Goal: Task Accomplishment & Management: Use online tool/utility

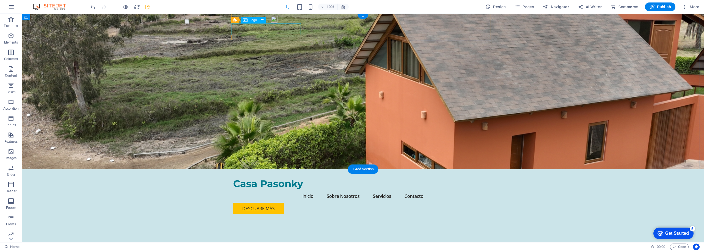
click at [285, 178] on div "Casa Pasonky" at bounding box center [363, 184] width 260 height 12
click at [252, 21] on span "Logo" at bounding box center [253, 19] width 7 height 3
click at [264, 20] on icon at bounding box center [262, 20] width 3 height 6
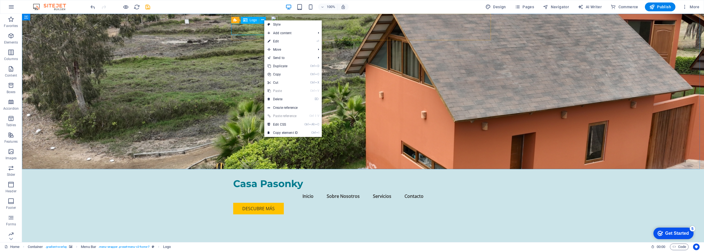
click at [252, 20] on span "Logo" at bounding box center [253, 19] width 7 height 3
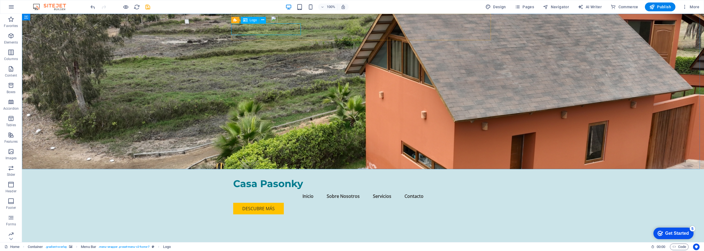
click at [253, 20] on span "Logo" at bounding box center [253, 19] width 7 height 3
click at [263, 20] on icon at bounding box center [262, 20] width 3 height 6
click at [251, 21] on span "Logo" at bounding box center [253, 19] width 7 height 3
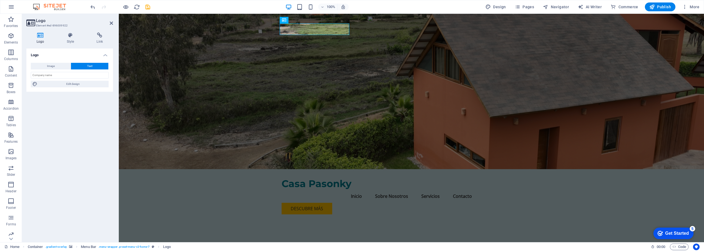
click at [40, 36] on icon at bounding box center [40, 34] width 28 height 5
click at [51, 65] on span "Image" at bounding box center [51, 66] width 8 height 7
select select "DISABLED_OPTION_VALUE"
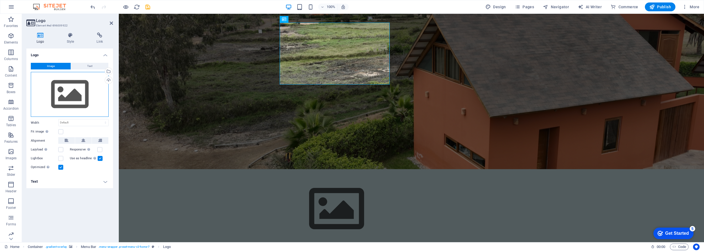
click at [70, 97] on div "Drag files here, click to choose files or select files from Files or our free s…" at bounding box center [70, 94] width 78 height 45
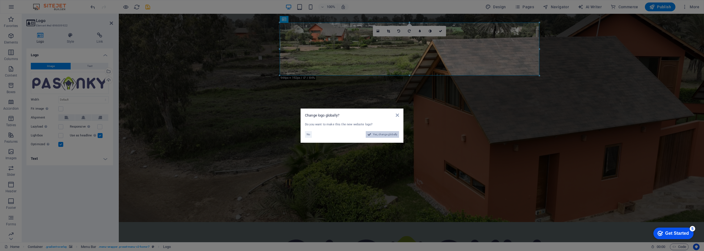
click at [389, 134] on span "Yes, change globally" at bounding box center [385, 134] width 24 height 7
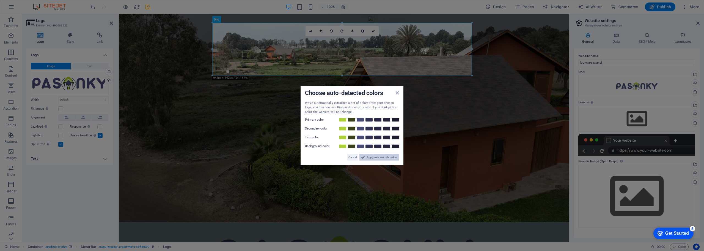
click at [391, 156] on span "Apply new website colors" at bounding box center [382, 157] width 31 height 7
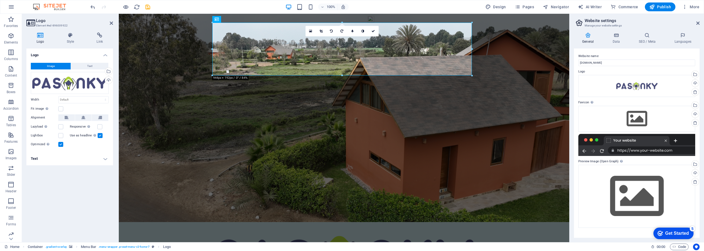
click at [150, 54] on figure at bounding box center [344, 118] width 450 height 208
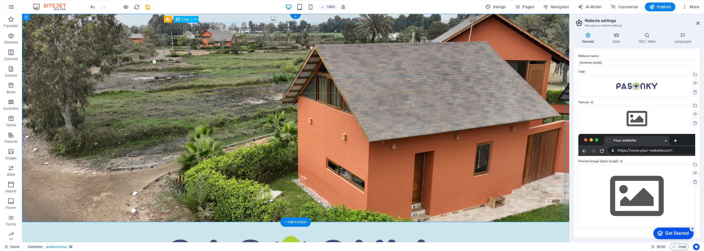
click at [300, 117] on figure at bounding box center [295, 118] width 547 height 208
click at [587, 102] on label "Favicon Set the favicon of your website here. A favicon is a small icon shown i…" at bounding box center [636, 102] width 117 height 7
click at [636, 120] on div "Drag files here, click to choose files or select files from Files or our free s…" at bounding box center [636, 119] width 117 height 26
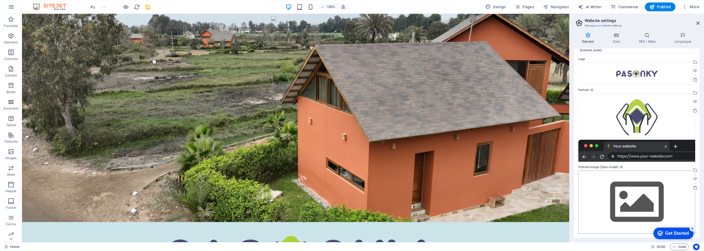
scroll to position [13, 0]
click at [639, 201] on div "Drag files here, click to choose files or select files from Files or our free s…" at bounding box center [636, 201] width 117 height 63
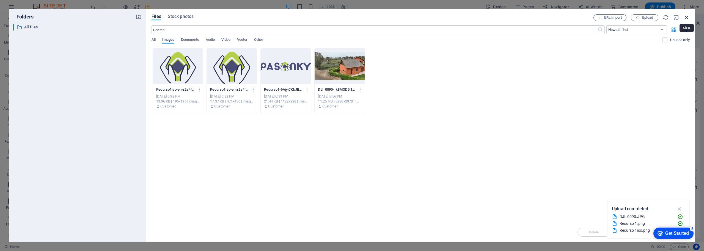
click at [686, 16] on icon "button" at bounding box center [687, 17] width 6 height 6
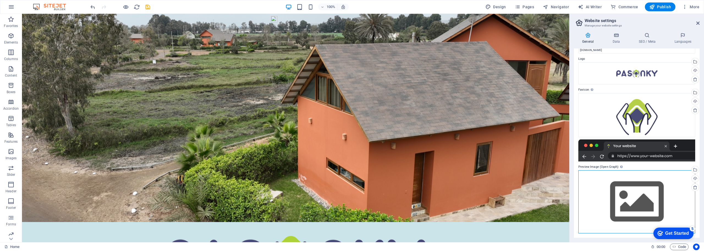
click at [648, 206] on div "Drag files here, click to choose files or select files from Files or our free s…" at bounding box center [636, 201] width 117 height 63
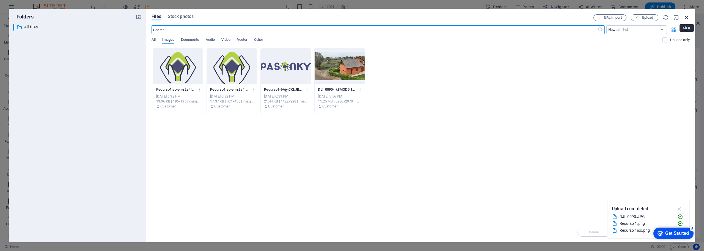
click at [687, 18] on icon "button" at bounding box center [687, 17] width 6 height 6
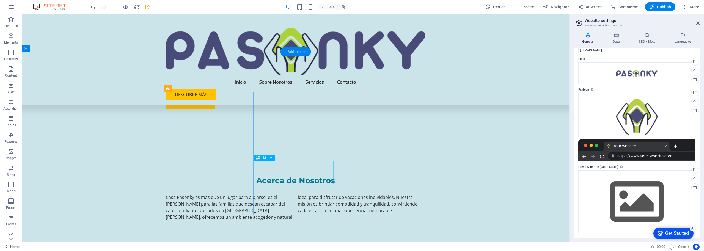
scroll to position [275, 0]
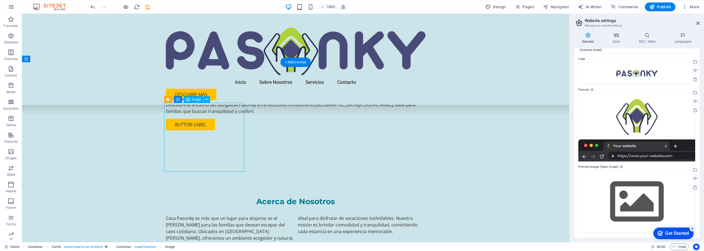
scroll to position [247, 0]
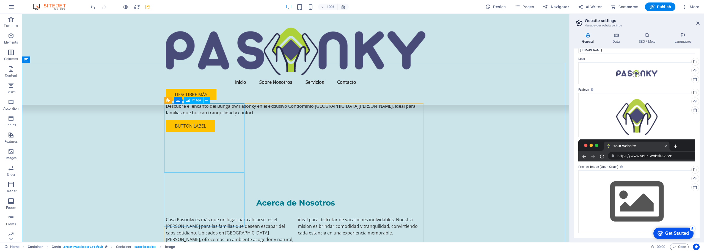
click at [194, 101] on span "Image" at bounding box center [196, 99] width 9 height 3
click at [191, 100] on div "Image" at bounding box center [194, 100] width 20 height 7
select select "vw"
select select "px"
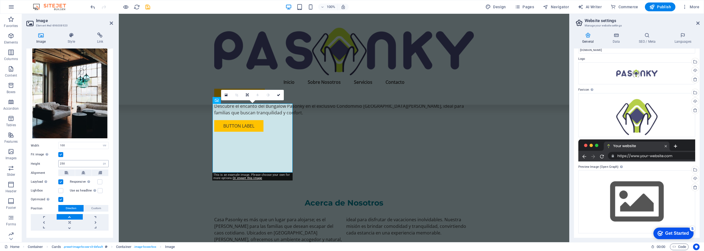
scroll to position [35, 0]
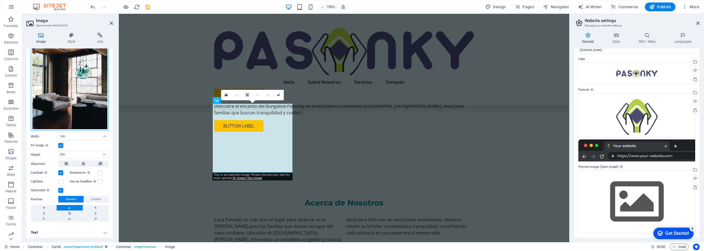
click at [76, 85] on div "Drag files here, click to choose files or select files from Files or our free s…" at bounding box center [70, 79] width 78 height 103
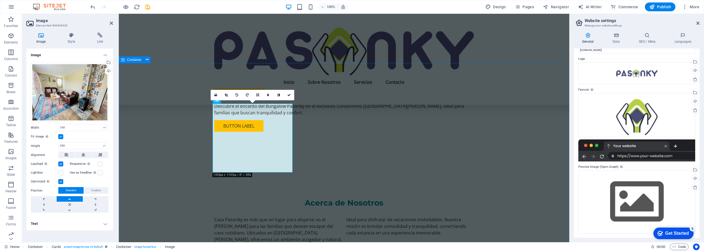
scroll to position [0, 0]
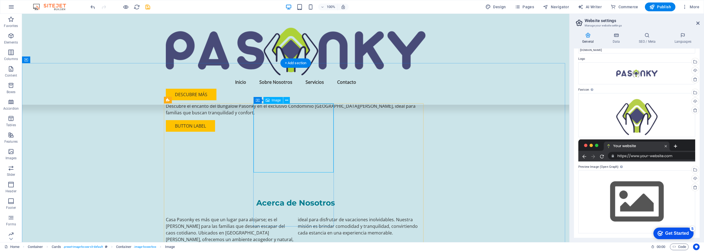
click at [274, 101] on span "Image" at bounding box center [276, 99] width 9 height 3
select select "vw"
select select "px"
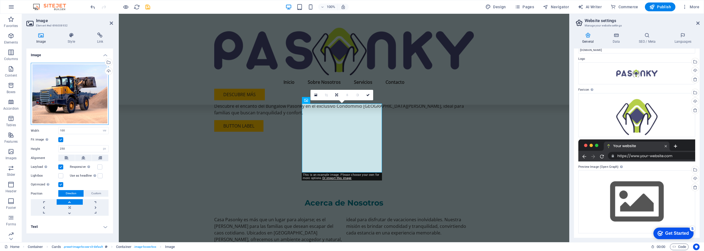
click at [82, 98] on div "Drag files here, click to choose files or select files from Files or our free s…" at bounding box center [70, 94] width 78 height 62
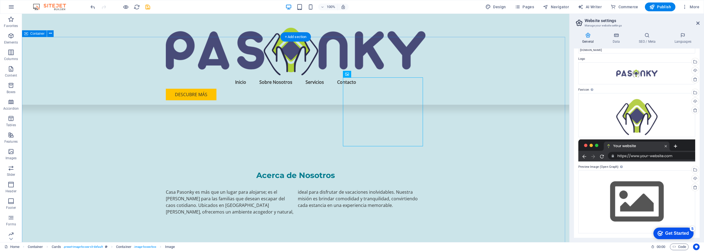
scroll to position [247, 0]
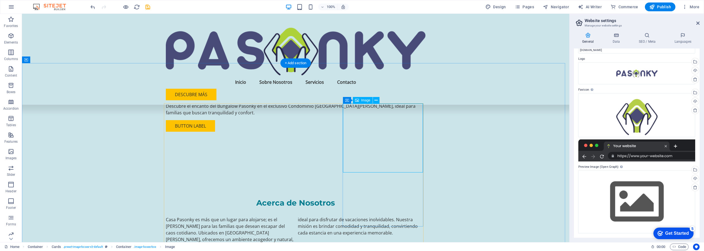
click at [364, 100] on span "Image" at bounding box center [365, 99] width 9 height 3
select select "vw"
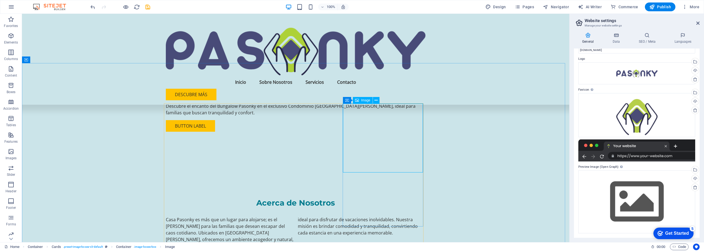
select select "px"
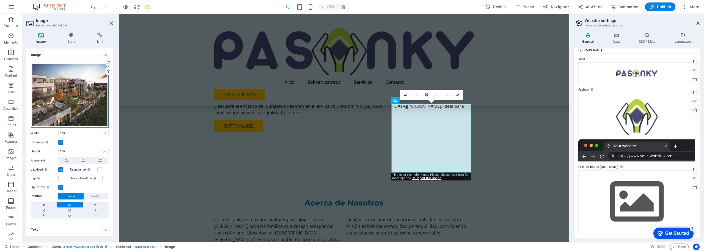
click at [67, 89] on div "Drag files here, click to choose files or select files from Files or our free s…" at bounding box center [70, 95] width 78 height 65
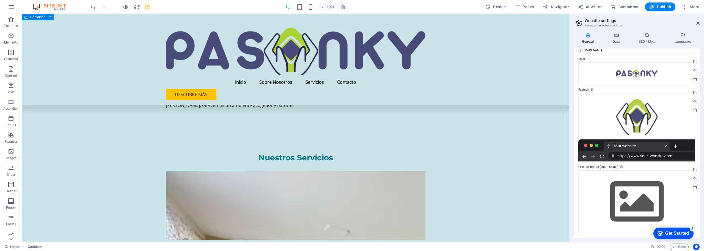
scroll to position [385, 0]
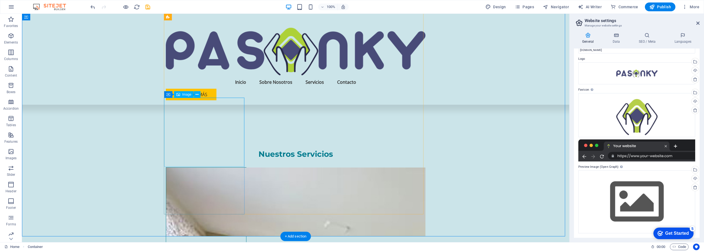
click at [186, 95] on span "Image" at bounding box center [186, 94] width 9 height 3
select select "vw"
select select "px"
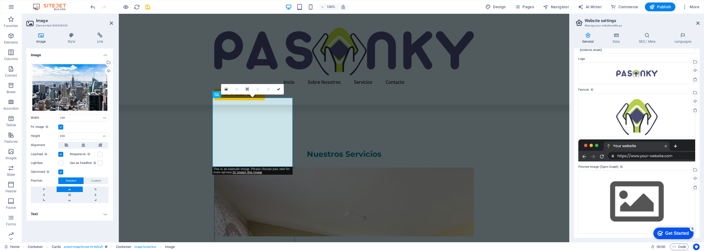
click at [237, 94] on div "0" at bounding box center [252, 89] width 63 height 10
click at [280, 89] on icon at bounding box center [278, 88] width 3 height 3
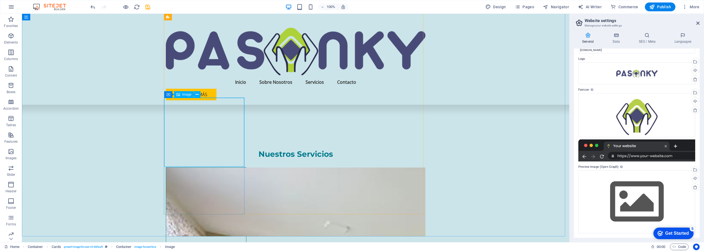
click at [185, 95] on span "Image" at bounding box center [186, 94] width 9 height 3
select select "vw"
select select "px"
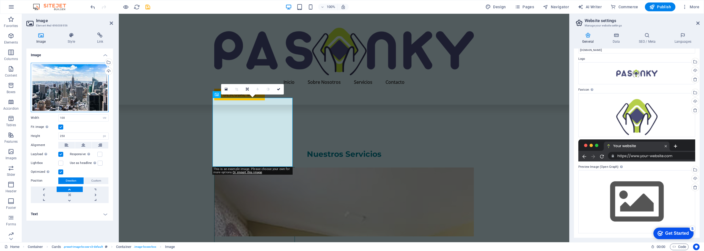
click at [70, 87] on div "Drag files here, click to choose files or select files from Files or our free s…" at bounding box center [70, 87] width 78 height 49
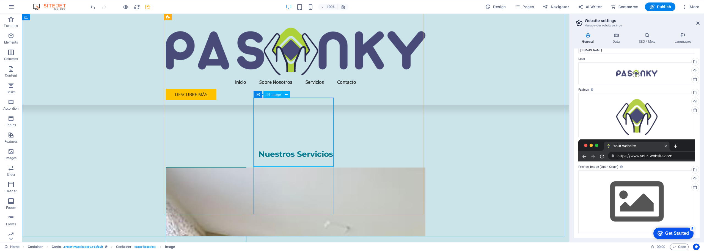
click at [274, 94] on span "Image" at bounding box center [276, 94] width 9 height 3
select select "vw"
select select "px"
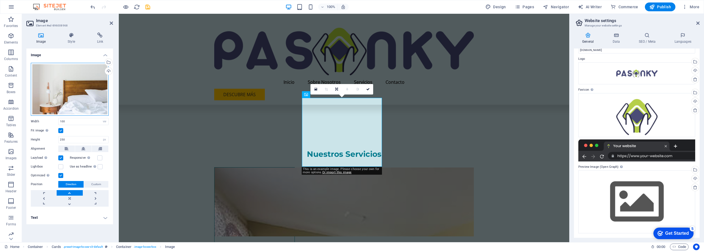
click at [78, 95] on div "Drag files here, click to choose files or select files from Files or our free s…" at bounding box center [70, 89] width 78 height 53
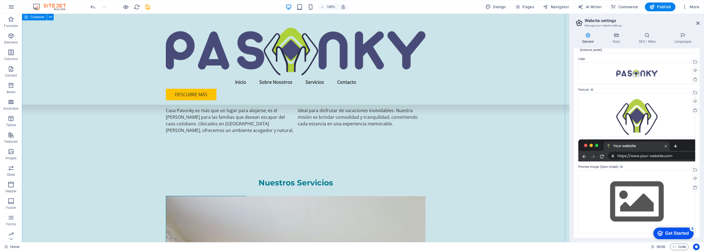
scroll to position [356, 0]
click at [363, 125] on span "Image" at bounding box center [365, 123] width 9 height 3
select select "vw"
select select "px"
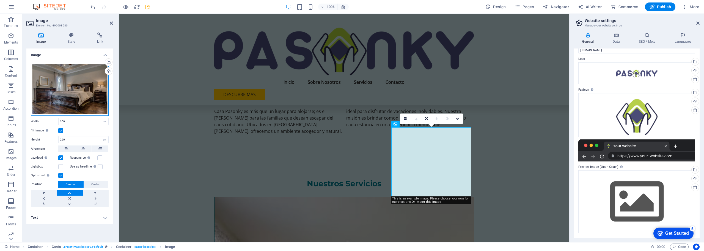
click at [76, 95] on div "Drag files here, click to choose files or select files from Files or our free s…" at bounding box center [70, 89] width 78 height 53
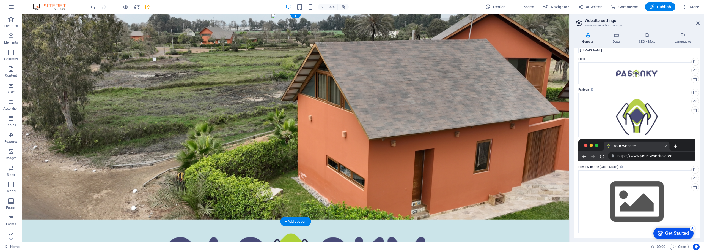
scroll to position [0, 0]
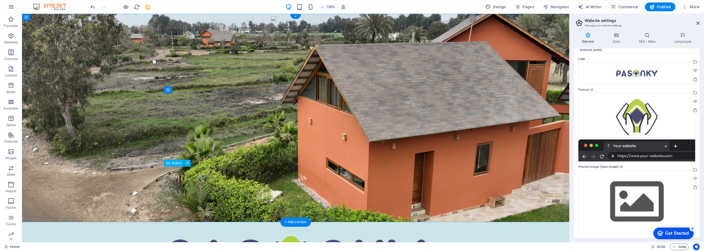
click at [175, 163] on span "Button" at bounding box center [177, 162] width 10 height 3
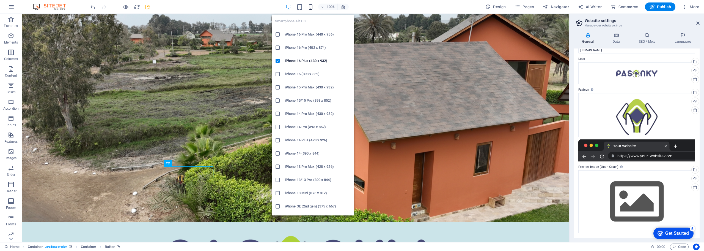
click at [312, 9] on icon "button" at bounding box center [310, 7] width 6 height 6
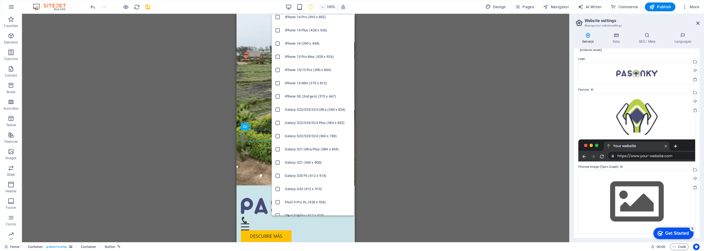
scroll to position [110, 0]
click at [308, 109] on h6 "Galaxy S22/S23/S24 Ultra (384 x 824)" at bounding box center [318, 109] width 66 height 7
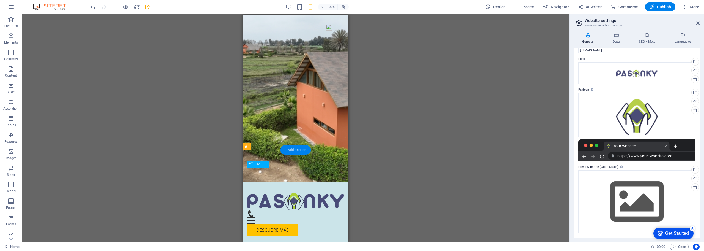
scroll to position [0, 0]
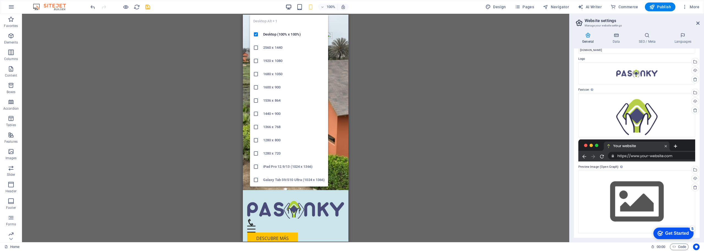
click at [288, 6] on icon "button" at bounding box center [288, 7] width 6 height 6
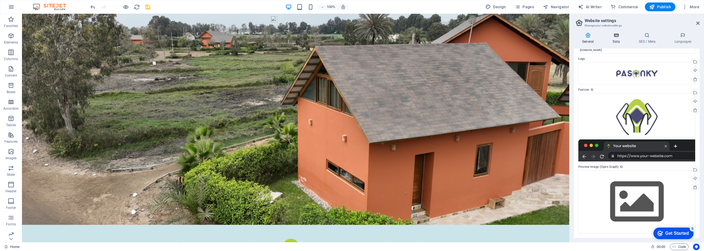
click at [617, 35] on icon at bounding box center [616, 34] width 24 height 5
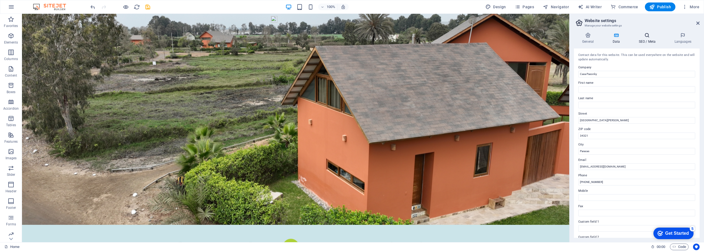
click at [648, 43] on h4 "SEO / Meta" at bounding box center [648, 38] width 36 height 12
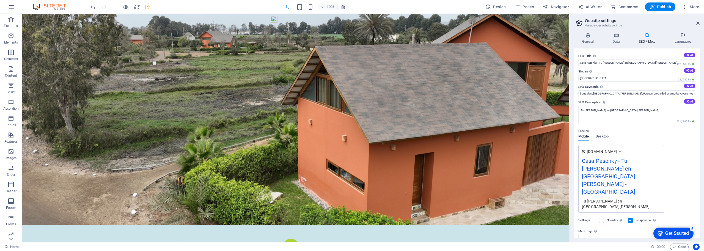
click at [642, 168] on div "Casa Pasonky - Tu [PERSON_NAME] en [GEOGRAPHIC_DATA][PERSON_NAME] - [GEOGRAPHIC…" at bounding box center [621, 177] width 79 height 42
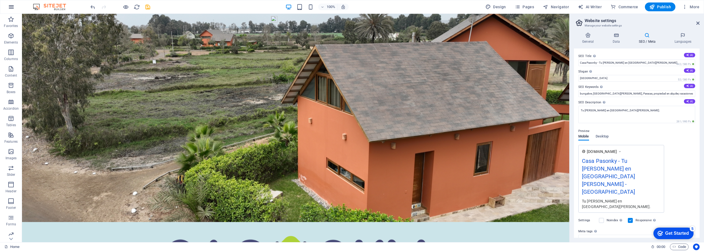
click at [10, 10] on icon "button" at bounding box center [11, 7] width 7 height 7
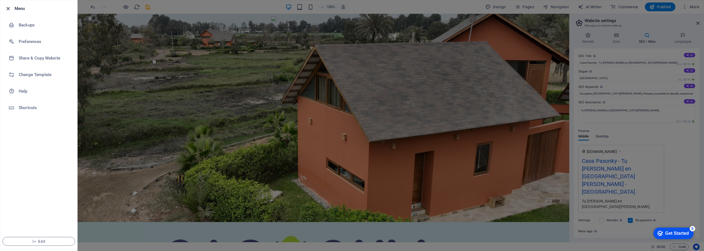
click at [9, 8] on icon "button" at bounding box center [8, 8] width 6 height 6
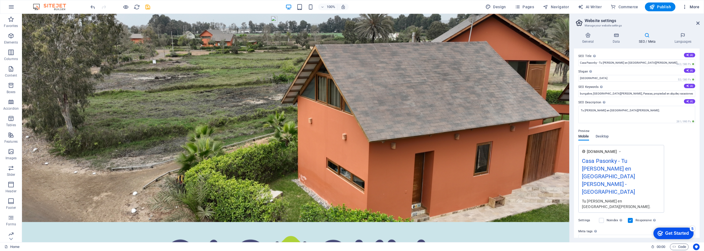
click at [693, 7] on span "More" at bounding box center [690, 6] width 17 height 5
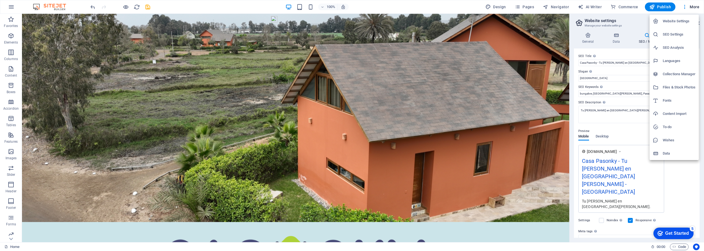
click at [637, 13] on div at bounding box center [352, 125] width 704 height 251
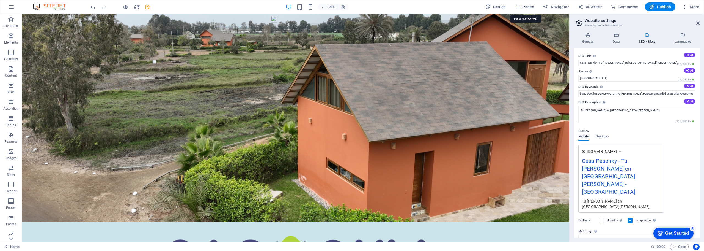
click at [528, 7] on span "Pages" at bounding box center [524, 6] width 19 height 5
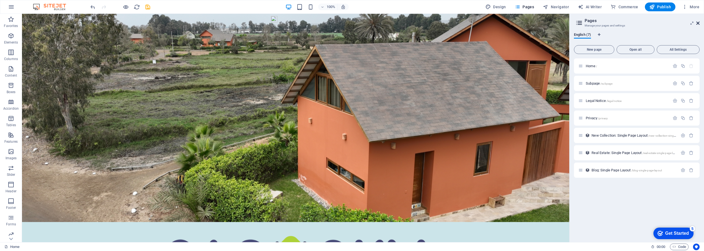
click at [697, 23] on icon at bounding box center [697, 23] width 3 height 4
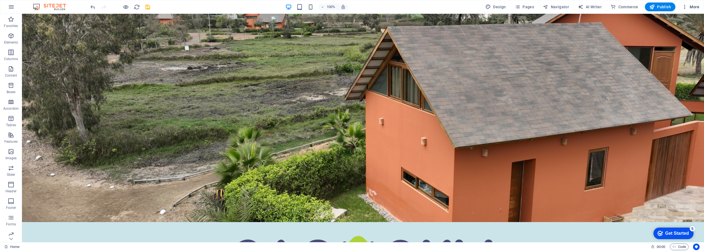
click at [694, 8] on span "More" at bounding box center [690, 6] width 17 height 5
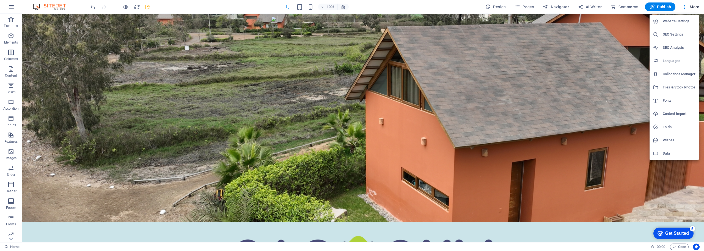
click at [672, 24] on h6 "Website Settings" at bounding box center [679, 21] width 33 height 7
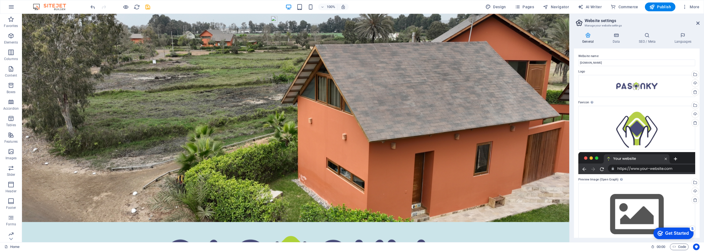
click at [671, 232] on div "Get Started" at bounding box center [677, 232] width 24 height 5
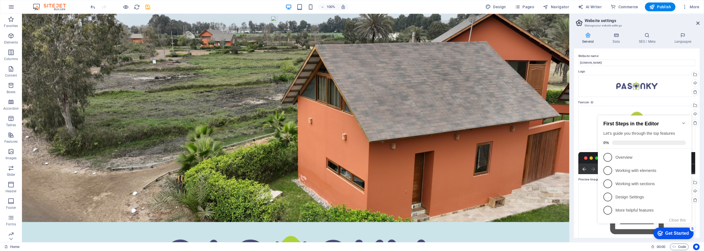
click at [671, 232] on div "Get Started" at bounding box center [677, 232] width 24 height 5
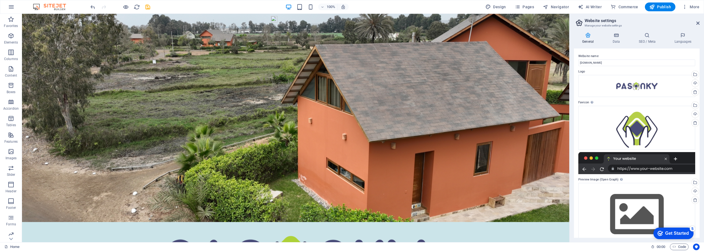
click at [692, 246] on div "Home 00 : 00 Code" at bounding box center [352, 246] width 704 height 9
click at [12, 7] on icon "button" at bounding box center [11, 7] width 7 height 7
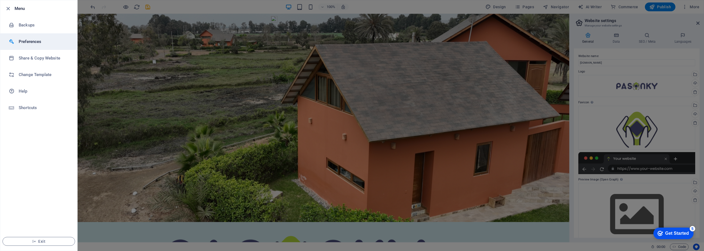
click at [55, 45] on li "Preferences" at bounding box center [38, 41] width 77 height 16
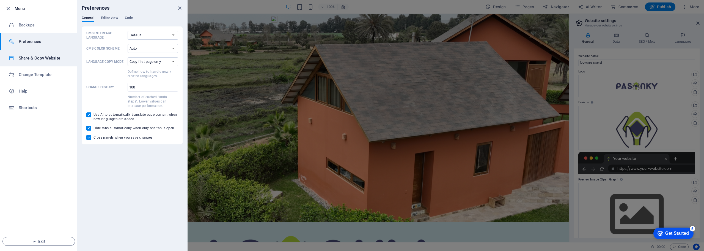
click at [55, 59] on h6 "Share & Copy Website" at bounding box center [44, 58] width 51 height 7
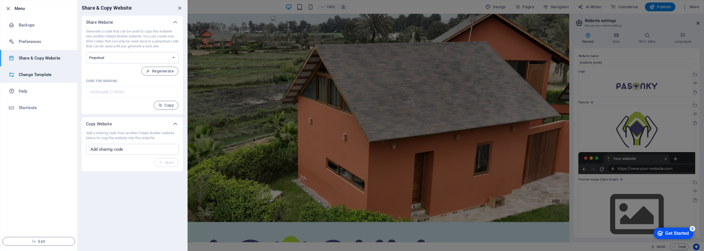
click at [51, 76] on h6 "Change Template" at bounding box center [44, 74] width 51 height 7
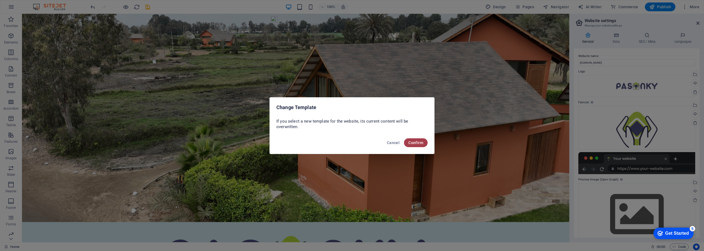
click at [417, 143] on span "Confirm" at bounding box center [415, 142] width 15 height 4
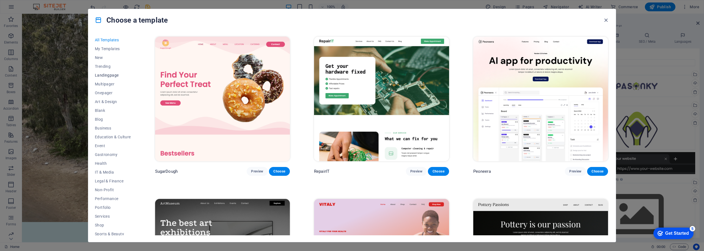
click at [106, 75] on span "Landingpage" at bounding box center [113, 75] width 36 height 4
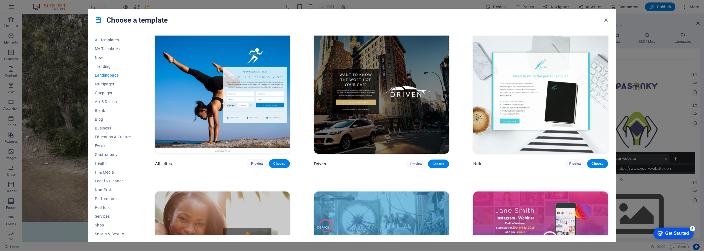
scroll to position [495, 0]
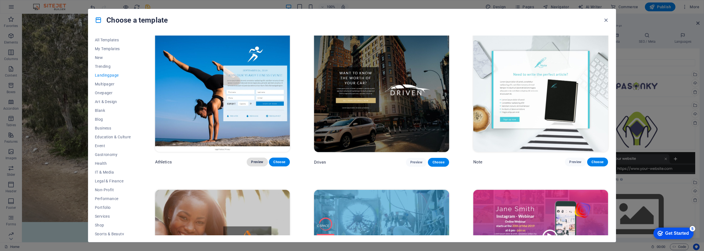
click at [257, 159] on span "Preview" at bounding box center [257, 161] width 12 height 4
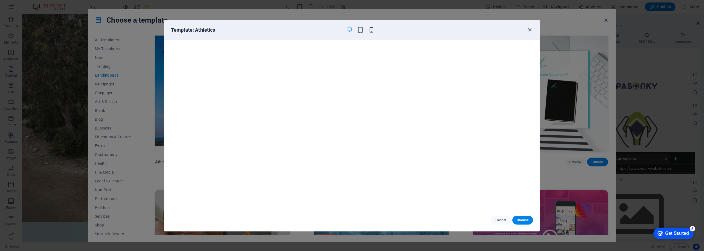
click at [371, 28] on icon "button" at bounding box center [371, 30] width 6 height 6
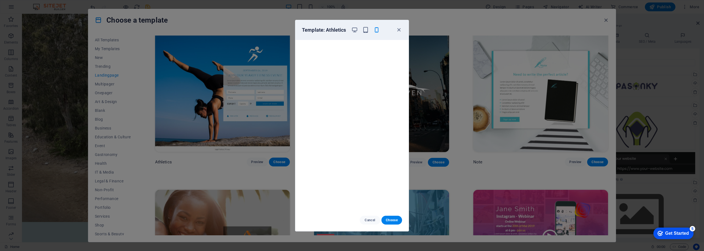
scroll to position [0, 0]
click at [356, 29] on icon "button" at bounding box center [354, 30] width 6 height 6
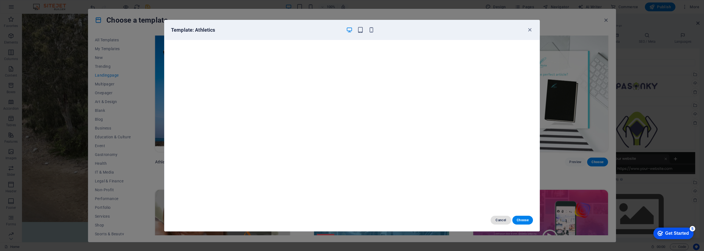
click at [502, 220] on span "Cancel" at bounding box center [501, 220] width 12 height 4
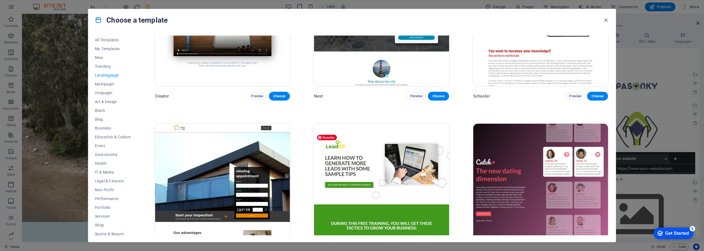
scroll to position [907, 0]
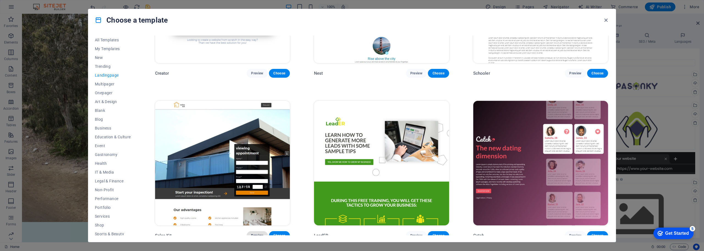
click at [257, 233] on span "Preview" at bounding box center [257, 235] width 12 height 4
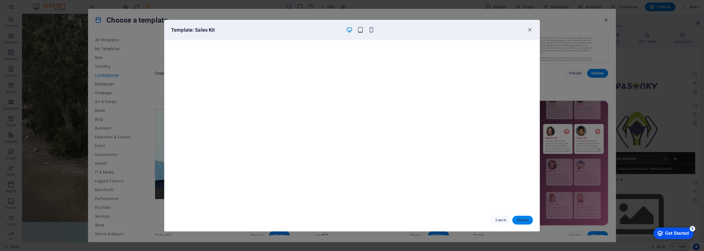
click at [525, 220] on span "Choose" at bounding box center [523, 220] width 12 height 4
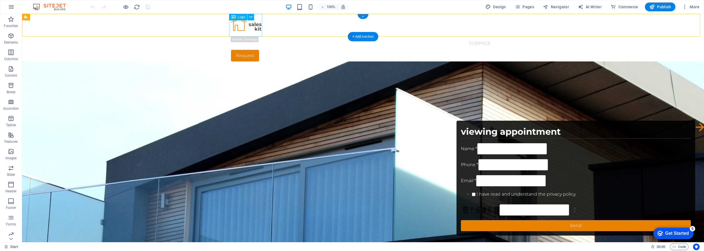
click at [249, 27] on div at bounding box center [363, 25] width 264 height 23
click at [240, 17] on span "Logo" at bounding box center [241, 16] width 7 height 3
click at [241, 17] on span "Logo" at bounding box center [241, 16] width 7 height 3
select select "px"
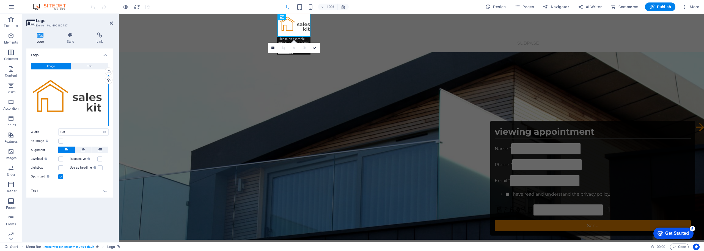
click at [76, 102] on div "Drag files here, click to choose files or select files from Files or our free s…" at bounding box center [70, 99] width 78 height 54
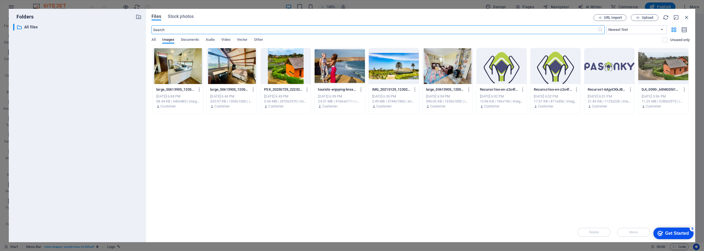
click at [506, 71] on div at bounding box center [502, 66] width 50 height 36
click at [502, 71] on div "1" at bounding box center [502, 66] width 50 height 36
click at [502, 71] on div at bounding box center [502, 66] width 50 height 36
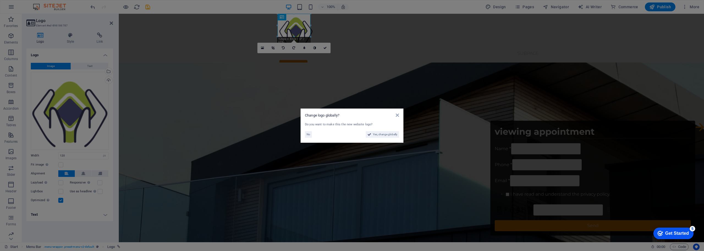
click at [211, 82] on aside "Change logo globally? Do you want to make this the new website logo? No Yes, ch…" at bounding box center [352, 125] width 704 height 251
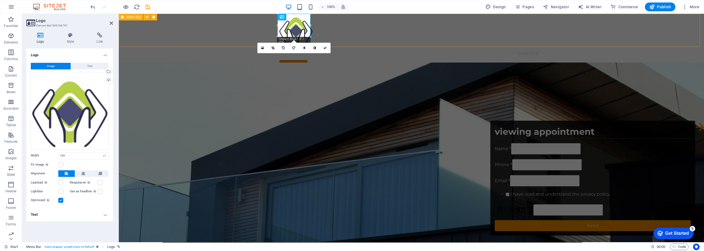
click at [224, 37] on div "Start Subpage Request" at bounding box center [411, 43] width 585 height 58
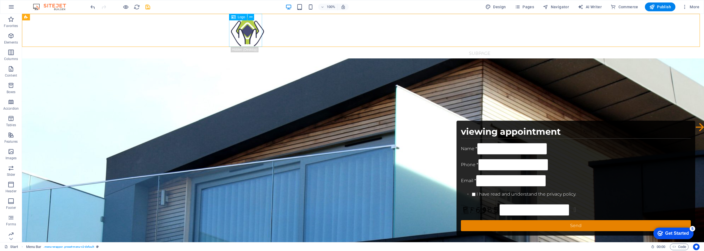
click at [241, 18] on span "Logo" at bounding box center [241, 16] width 7 height 3
select select "px"
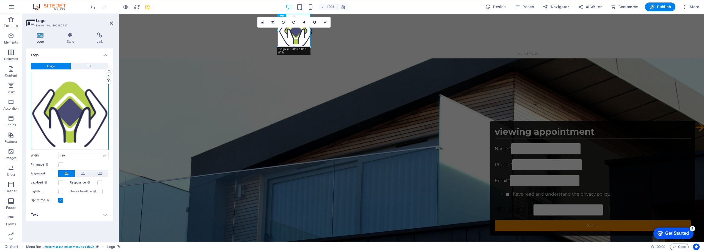
click at [70, 109] on div "Drag files here, click to choose files or select files from Files or our free s…" at bounding box center [70, 111] width 78 height 78
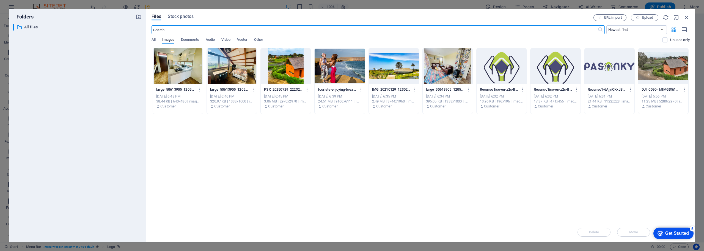
click at [597, 72] on div at bounding box center [609, 66] width 50 height 36
click at [597, 72] on div "1" at bounding box center [609, 66] width 50 height 36
click at [597, 72] on div at bounding box center [609, 66] width 50 height 36
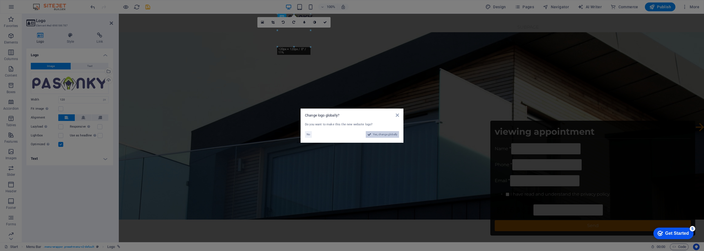
click at [382, 135] on span "Yes, change globally" at bounding box center [385, 134] width 24 height 7
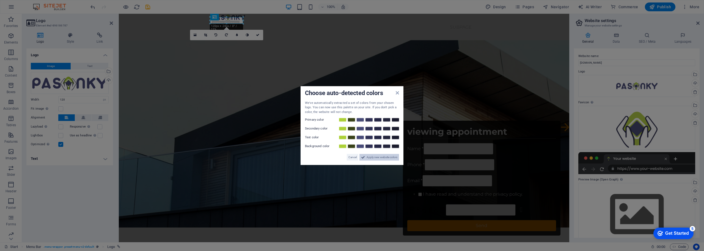
click at [387, 158] on span "Apply new website colors" at bounding box center [382, 157] width 31 height 7
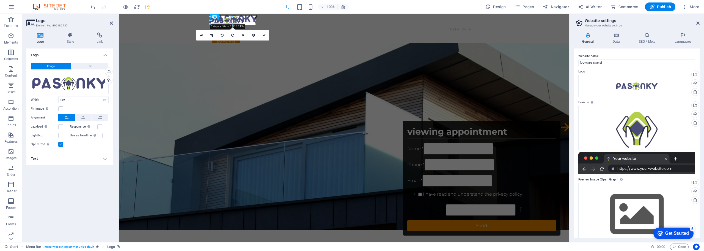
drag, startPoint x: 210, startPoint y: 24, endPoint x: 82, endPoint y: 13, distance: 127.5
drag, startPoint x: 209, startPoint y: 25, endPoint x: 86, endPoint y: 12, distance: 124.5
type input "183"
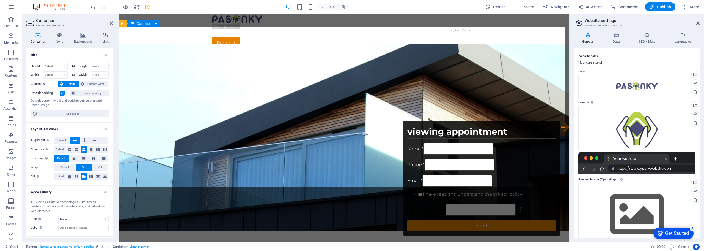
click at [85, 37] on icon at bounding box center [83, 34] width 27 height 5
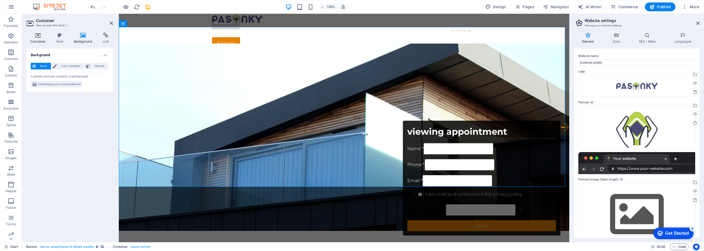
click at [40, 37] on icon at bounding box center [37, 34] width 23 height 5
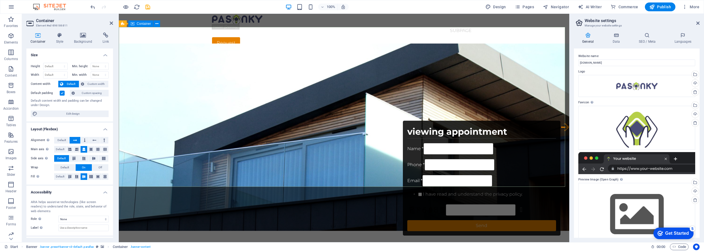
click at [144, 24] on span "Container" at bounding box center [144, 23] width 14 height 3
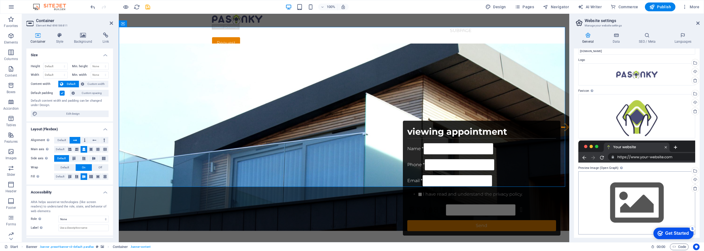
scroll to position [13, 0]
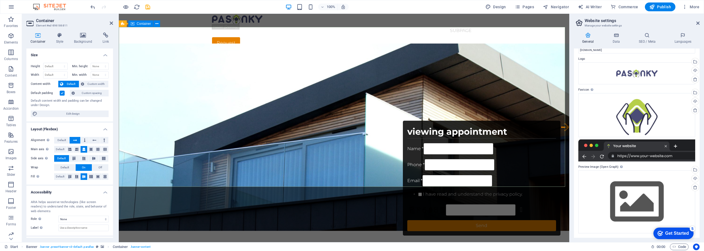
click at [157, 25] on icon at bounding box center [156, 24] width 3 height 6
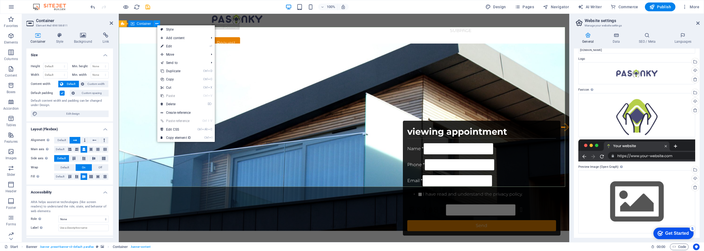
drag, startPoint x: 157, startPoint y: 25, endPoint x: 36, endPoint y: 13, distance: 121.2
click at [157, 25] on icon at bounding box center [156, 24] width 3 height 6
click at [83, 38] on h4 "Background" at bounding box center [84, 38] width 29 height 12
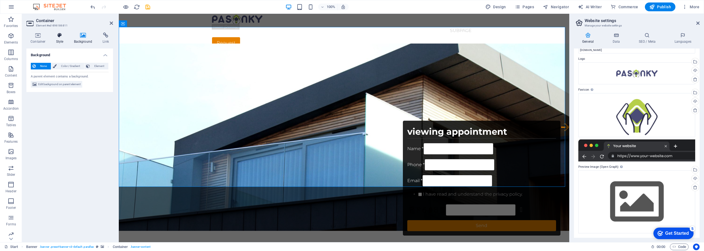
click at [59, 38] on h4 "Style" at bounding box center [61, 38] width 18 height 12
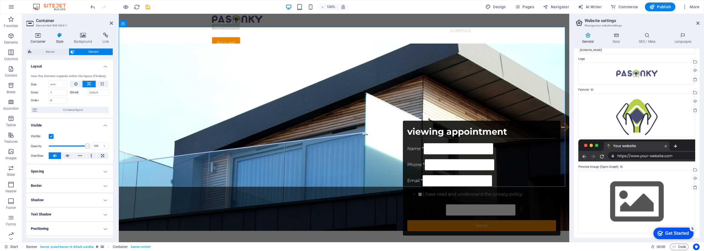
click at [38, 39] on h4 "Container" at bounding box center [39, 38] width 26 height 12
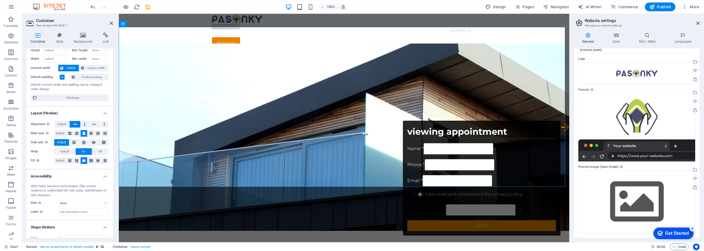
scroll to position [0, 0]
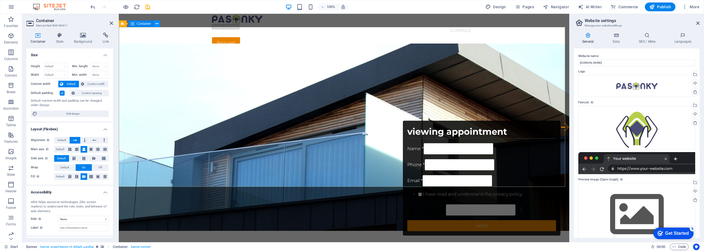
click at [159, 24] on button at bounding box center [156, 23] width 7 height 7
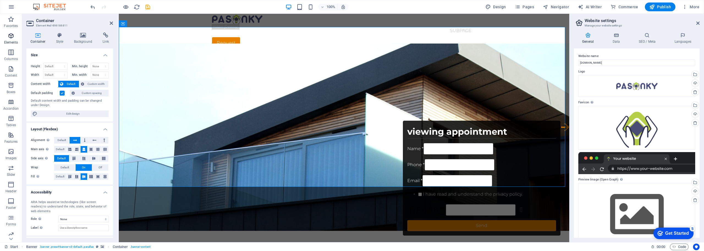
click at [13, 36] on icon "button" at bounding box center [11, 35] width 7 height 7
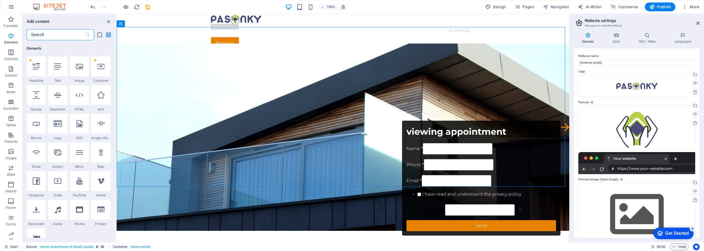
scroll to position [59, 0]
click at [82, 68] on icon at bounding box center [79, 65] width 7 height 7
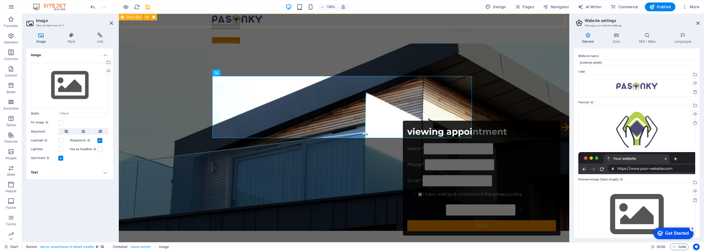
click at [164, 19] on div "Start Subpage Request" at bounding box center [344, 31] width 450 height 35
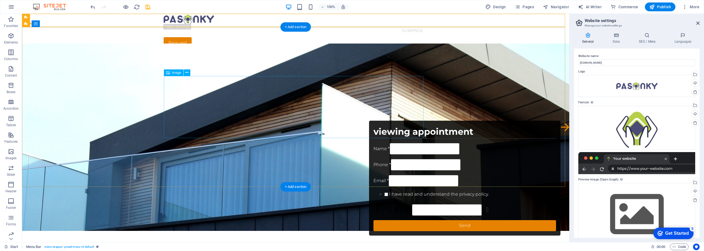
click at [175, 73] on span "Image" at bounding box center [176, 72] width 9 height 3
click at [176, 73] on span "Image" at bounding box center [176, 72] width 9 height 3
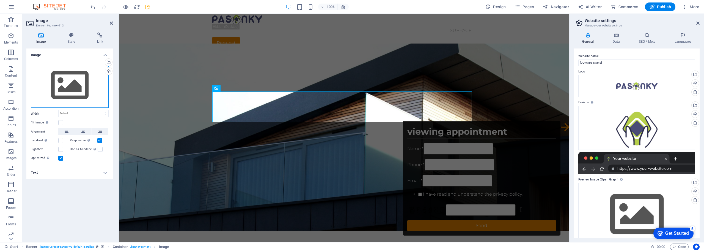
click at [67, 87] on div "Drag files here, click to choose files or select files from Files or our free s…" at bounding box center [70, 85] width 78 height 45
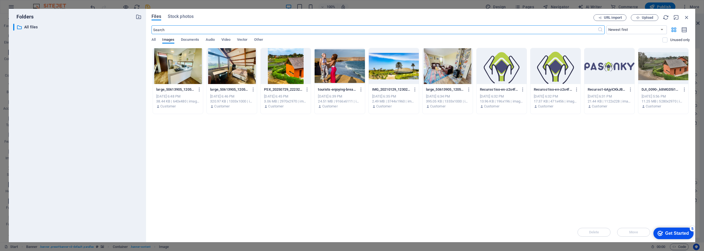
click at [290, 75] on div at bounding box center [286, 66] width 50 height 36
click at [288, 65] on div "1" at bounding box center [286, 66] width 50 height 36
click at [288, 65] on div at bounding box center [286, 66] width 50 height 36
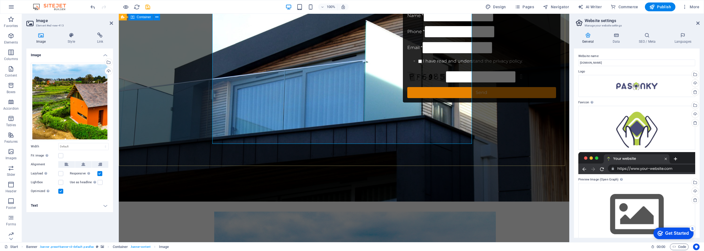
scroll to position [0, 0]
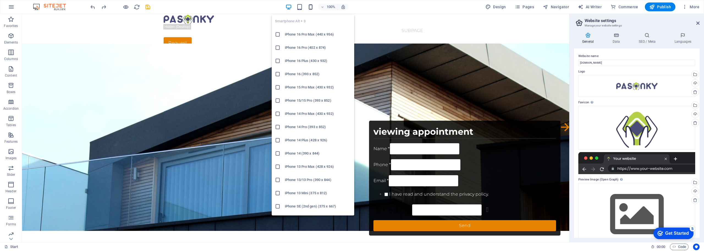
click at [314, 7] on icon "button" at bounding box center [310, 7] width 6 height 6
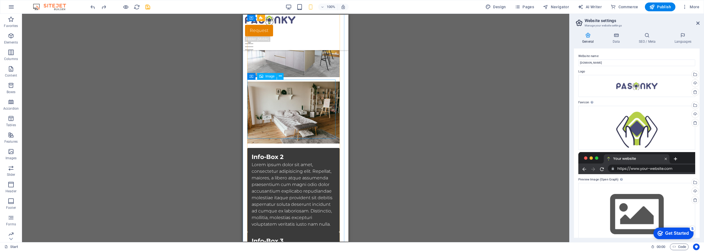
scroll to position [1495, 0]
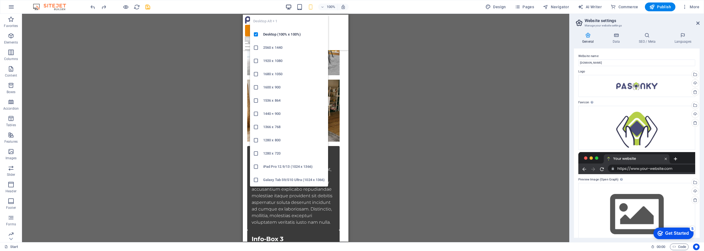
click at [291, 8] on icon "button" at bounding box center [288, 7] width 6 height 6
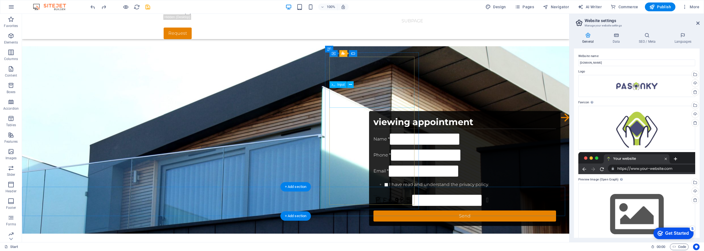
scroll to position [0, 0]
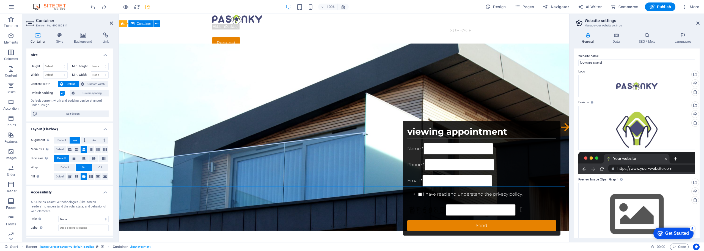
drag, startPoint x: 249, startPoint y: 104, endPoint x: 246, endPoint y: 119, distance: 14.8
click at [136, 24] on div "Container" at bounding box center [140, 23] width 25 height 7
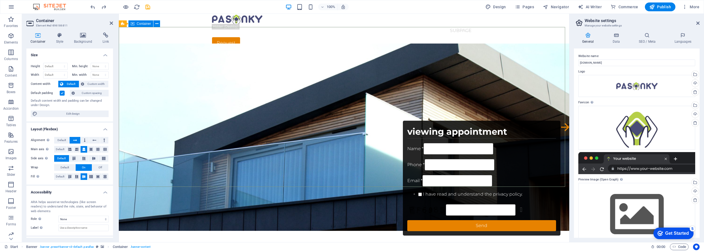
click at [136, 24] on div "Container" at bounding box center [140, 23] width 25 height 7
click at [59, 35] on icon at bounding box center [60, 34] width 16 height 5
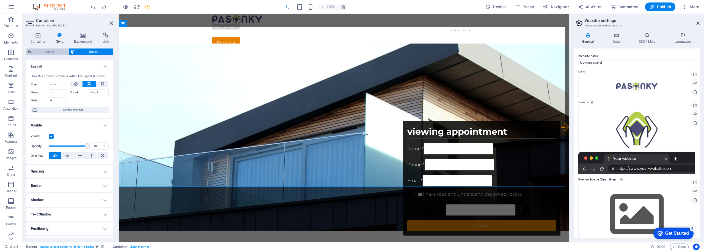
click at [50, 52] on span "Banner" at bounding box center [50, 51] width 34 height 7
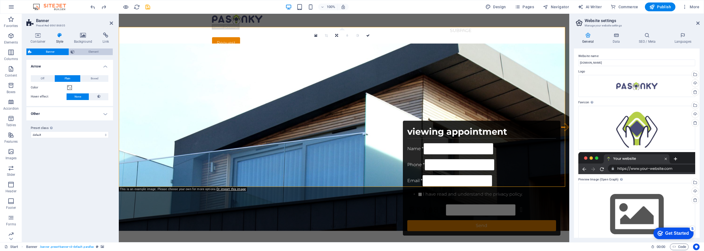
click at [73, 51] on icon at bounding box center [73, 51] width 4 height 7
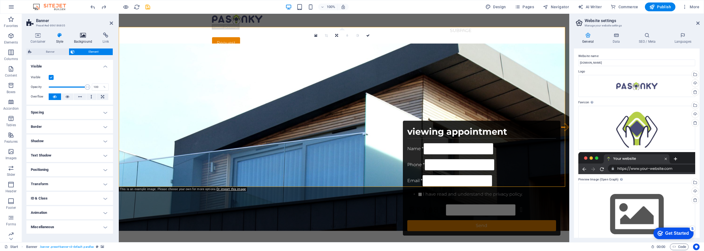
click at [83, 37] on icon at bounding box center [83, 34] width 27 height 5
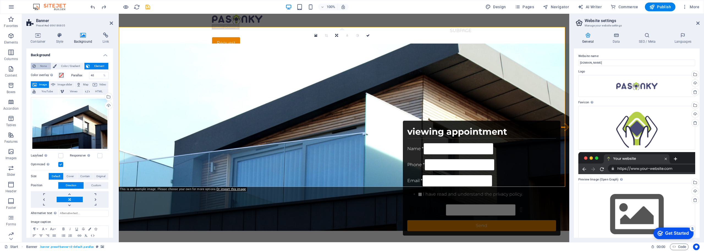
click at [42, 65] on span "None" at bounding box center [43, 66] width 12 height 7
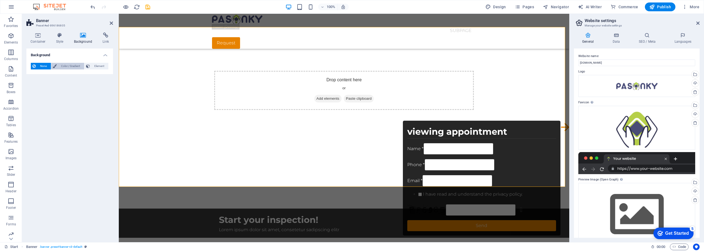
click at [73, 65] on span "Color / Gradient" at bounding box center [70, 66] width 24 height 7
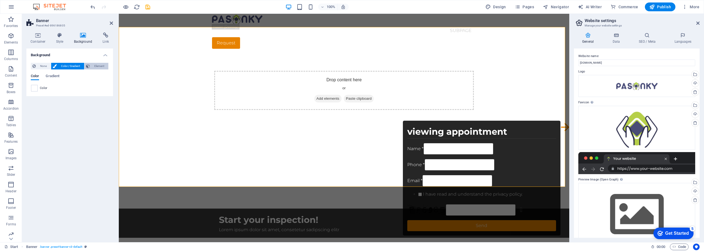
click at [95, 65] on span "Element" at bounding box center [99, 66] width 15 height 7
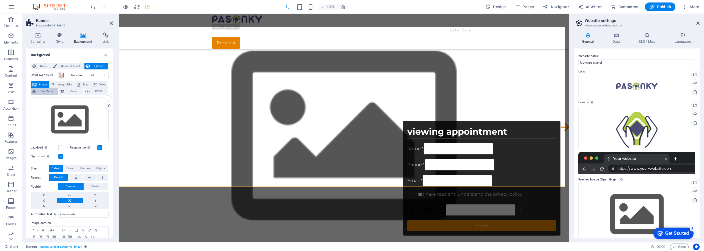
click at [46, 92] on span "YouTube" at bounding box center [46, 91] width 19 height 7
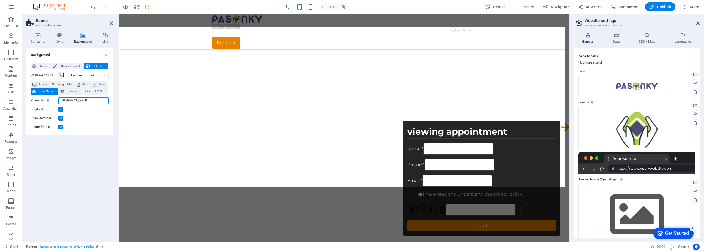
click at [84, 101] on input "https://www.youtube.com/watch?v=hnoviHgPHkY" at bounding box center [83, 100] width 50 height 7
drag, startPoint x: 203, startPoint y: 114, endPoint x: 132, endPoint y: 103, distance: 71.4
click at [60, 100] on input "https://www.youtube.com/watch?v=hnoviHgPHkY" at bounding box center [83, 100] width 50 height 7
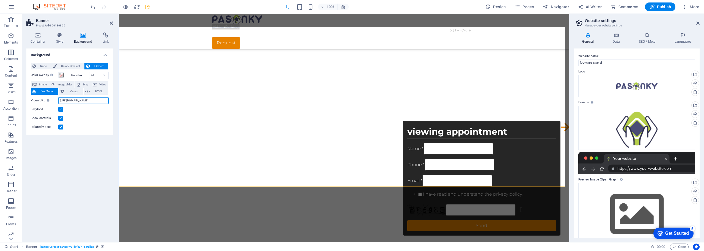
scroll to position [0, 14]
drag, startPoint x: 178, startPoint y: 114, endPoint x: 124, endPoint y: 105, distance: 55.3
click at [70, 100] on input "https://www.youtube.com/watch?v=hnoviHgPHkY" at bounding box center [83, 100] width 50 height 7
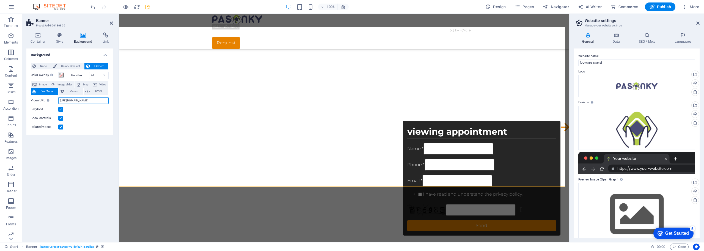
scroll to position [0, 14]
drag, startPoint x: 59, startPoint y: 100, endPoint x: 98, endPoint y: 102, distance: 38.8
click at [109, 103] on div "None Color / Gradient Element Stretch background to full-width Color overlay Pl…" at bounding box center [69, 96] width 87 height 76
click at [61, 101] on input "https://www.youtube.com/watch?v=hnoviHgPHkY" at bounding box center [83, 100] width 50 height 7
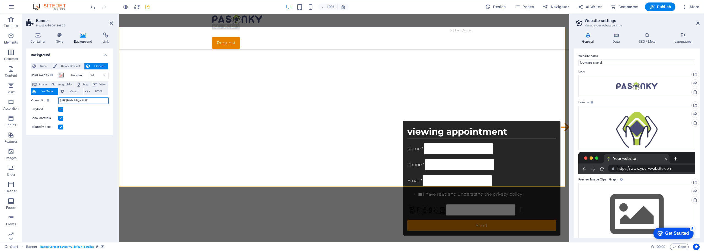
scroll to position [0, 14]
drag, startPoint x: 178, startPoint y: 114, endPoint x: 134, endPoint y: 109, distance: 44.3
click at [95, 115] on div "Show controls" at bounding box center [70, 118] width 78 height 7
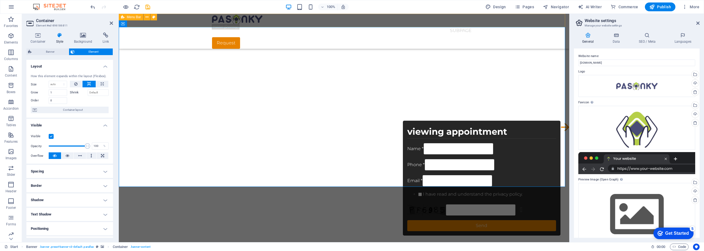
click at [192, 22] on div "Start Subpage Request" at bounding box center [344, 31] width 450 height 35
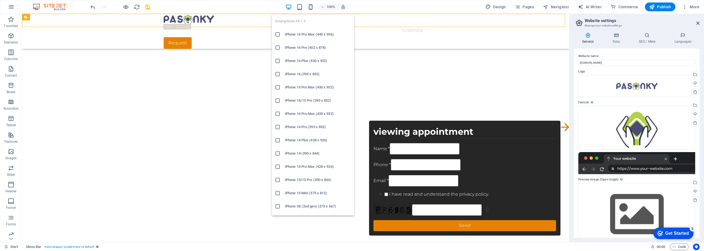
click at [312, 7] on icon "button" at bounding box center [310, 7] width 6 height 6
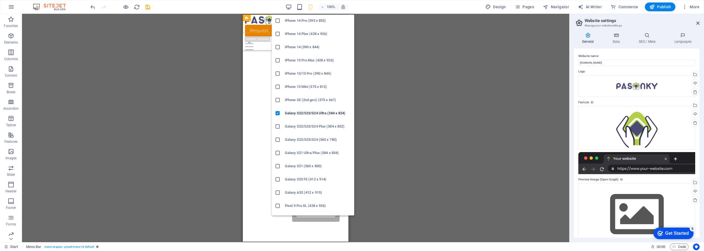
scroll to position [110, 0]
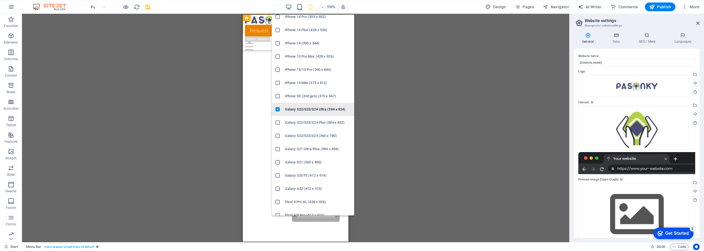
click at [314, 109] on h6 "Galaxy S22/S23/S24 Ultra (384 x 824)" at bounding box center [318, 109] width 66 height 7
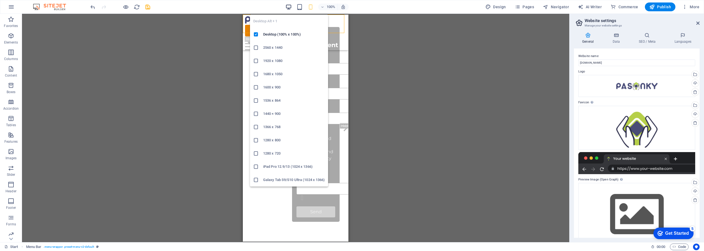
click at [290, 6] on icon "button" at bounding box center [288, 7] width 6 height 6
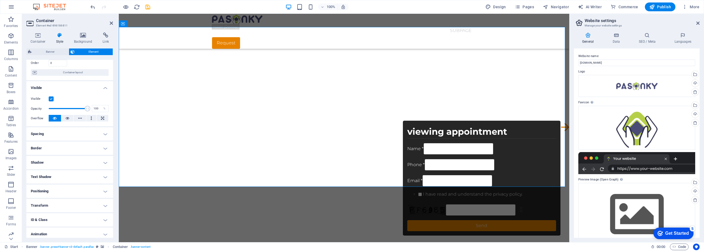
scroll to position [0, 0]
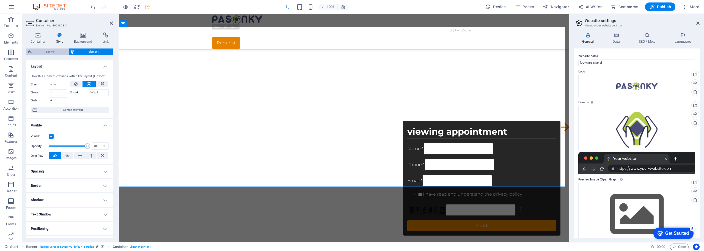
click at [55, 53] on span "Banner" at bounding box center [50, 51] width 34 height 7
select select "vh"
select select "banner"
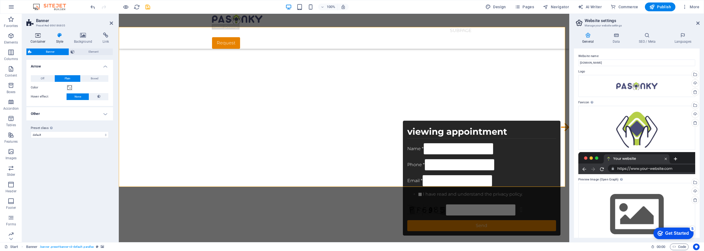
click at [40, 37] on icon at bounding box center [37, 34] width 23 height 5
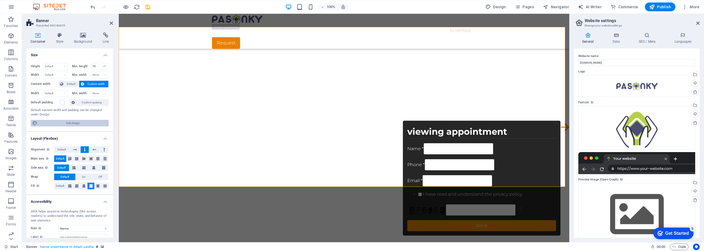
click at [72, 123] on span "Edit design" at bounding box center [73, 123] width 68 height 7
select select "px"
select select "300"
select select "px"
select select "rem"
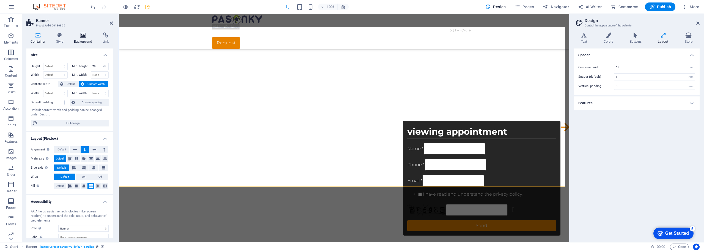
click at [84, 37] on icon at bounding box center [83, 34] width 27 height 5
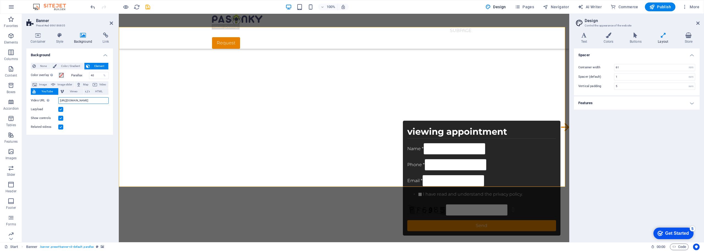
click at [78, 100] on input "https://www.youtube.com/watch?v=hnoviHgPHkY" at bounding box center [83, 100] width 50 height 7
click at [45, 90] on span "YouTube" at bounding box center [46, 91] width 19 height 7
drag, startPoint x: 178, startPoint y: 114, endPoint x: 125, endPoint y: 104, distance: 54.9
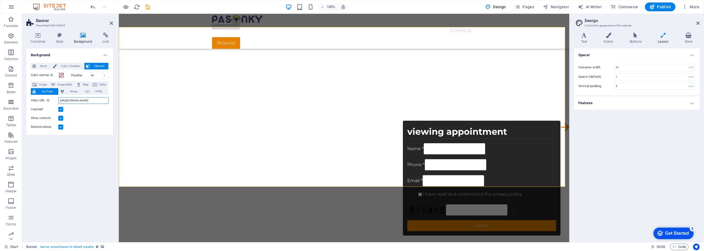
click at [67, 101] on input "https://www.youtube.com/watch?v=hnoviHgPHkY" at bounding box center [83, 100] width 50 height 7
click at [71, 100] on input "https://www.youtube.com/watch?v=hnoviHgPHkY" at bounding box center [83, 100] width 50 height 7
drag, startPoint x: 194, startPoint y: 115, endPoint x: 142, endPoint y: 106, distance: 53.5
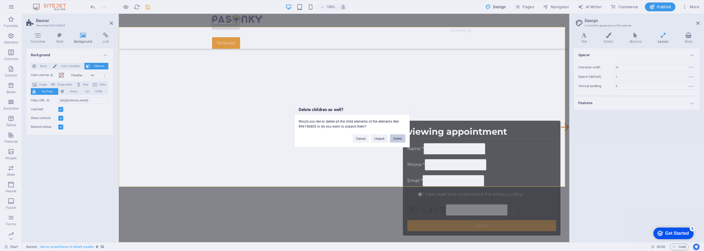
click at [399, 139] on button "Delete" at bounding box center [397, 138] width 15 height 8
